Goal: Information Seeking & Learning: Learn about a topic

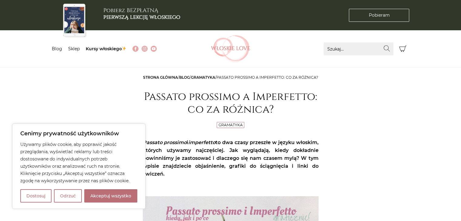
scroll to position [12, 0]
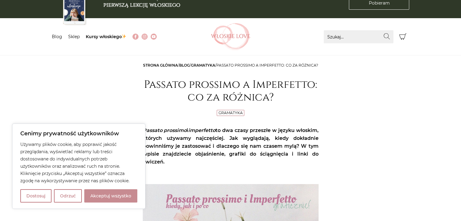
click at [121, 194] on button "Akceptuj wszystko" at bounding box center [110, 195] width 53 height 13
checkbox input "true"
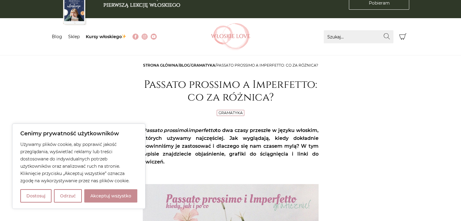
checkbox input "true"
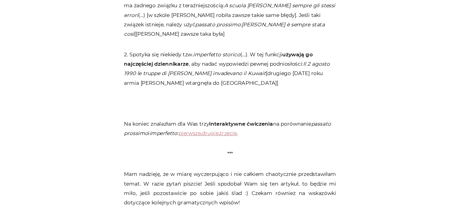
scroll to position [2761, 0]
click at [199, 145] on link "pierwsze" at bounding box center [197, 147] width 18 height 5
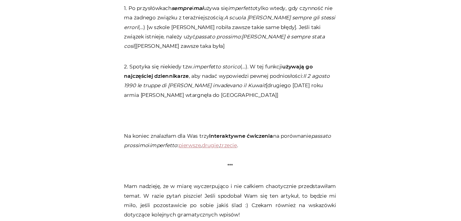
scroll to position [2761, 0]
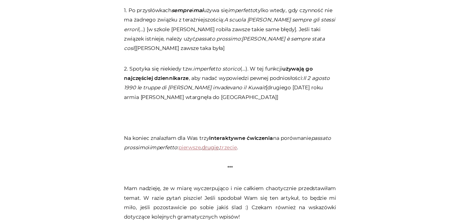
click at [219, 145] on link "drugie" at bounding box center [214, 147] width 14 height 5
click at [199, 145] on link "pierwsze" at bounding box center [197, 147] width 18 height 5
click at [217, 145] on link "drugie" at bounding box center [214, 147] width 14 height 5
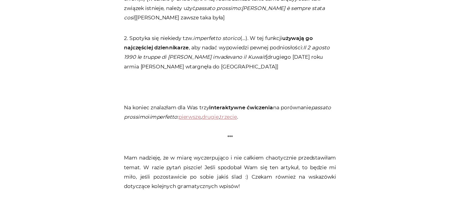
scroll to position [2761, 0]
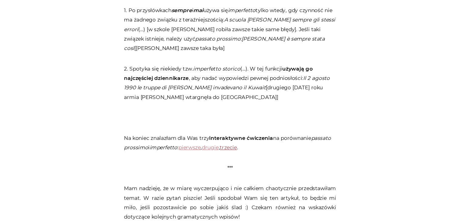
click at [232, 145] on link "trzecie" at bounding box center [229, 147] width 14 height 5
